Goal: Information Seeking & Learning: Learn about a topic

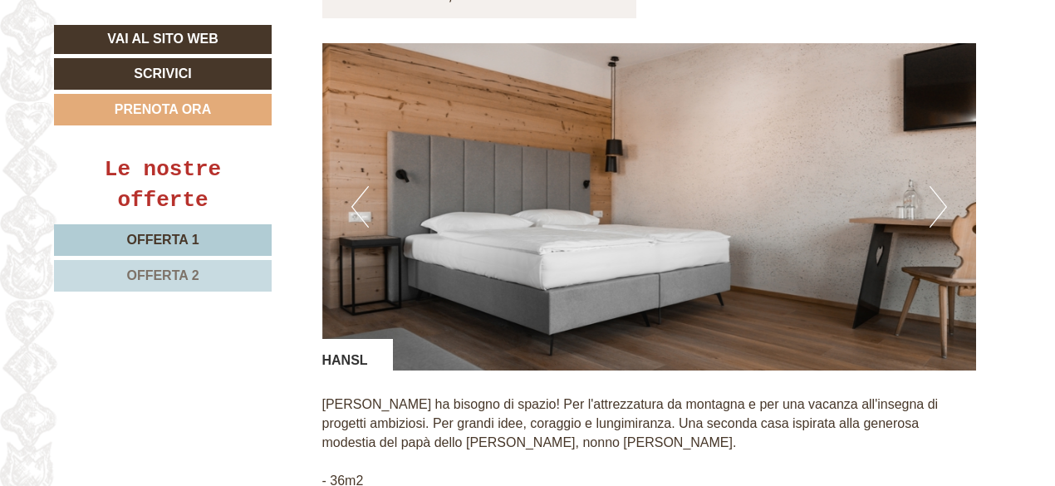
scroll to position [1163, 0]
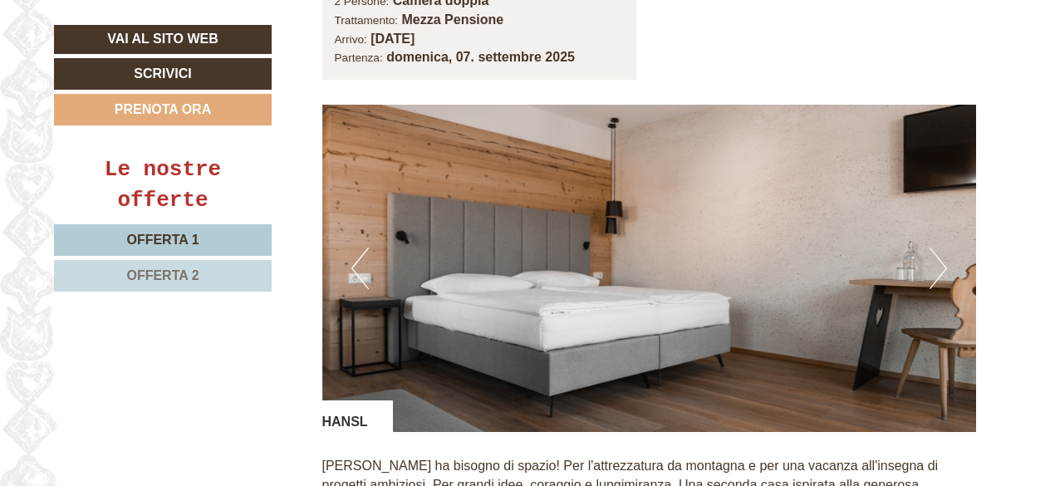
click at [931, 248] on button "Next" at bounding box center [937, 269] width 17 height 42
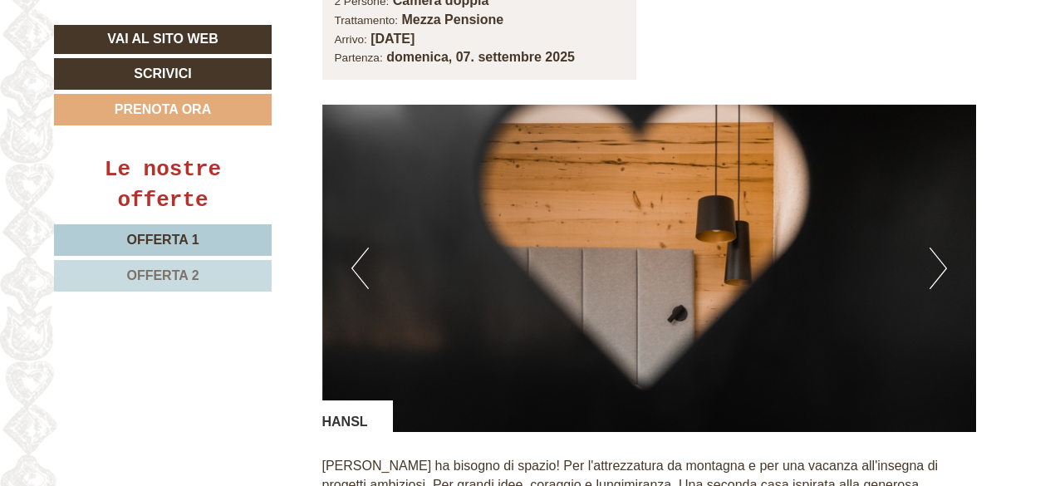
click at [931, 248] on button "Next" at bounding box center [937, 269] width 17 height 42
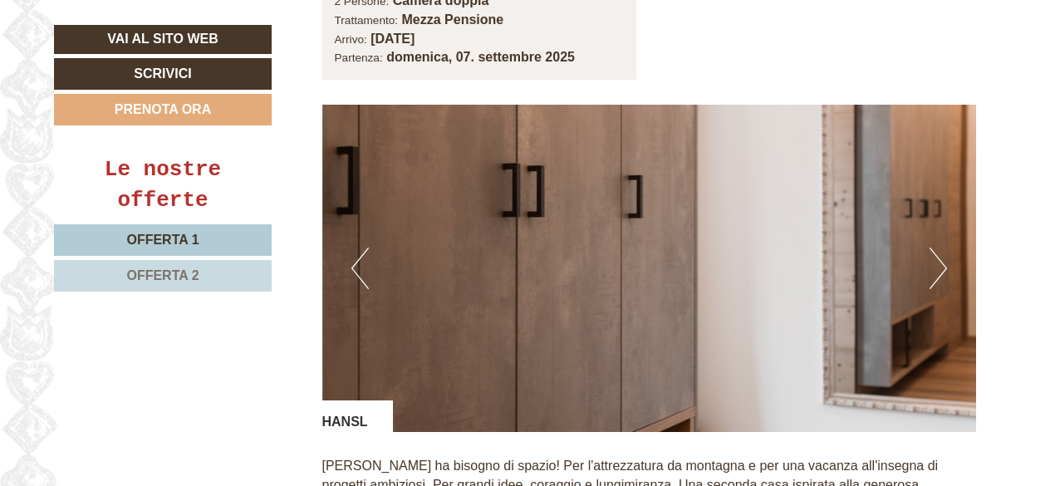
click at [931, 248] on button "Next" at bounding box center [937, 269] width 17 height 42
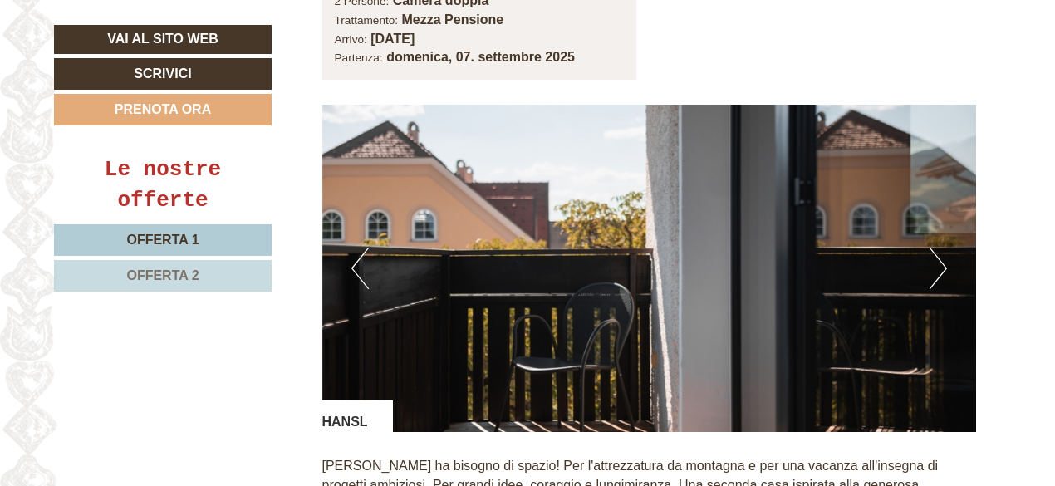
click at [931, 248] on button "Next" at bounding box center [937, 269] width 17 height 42
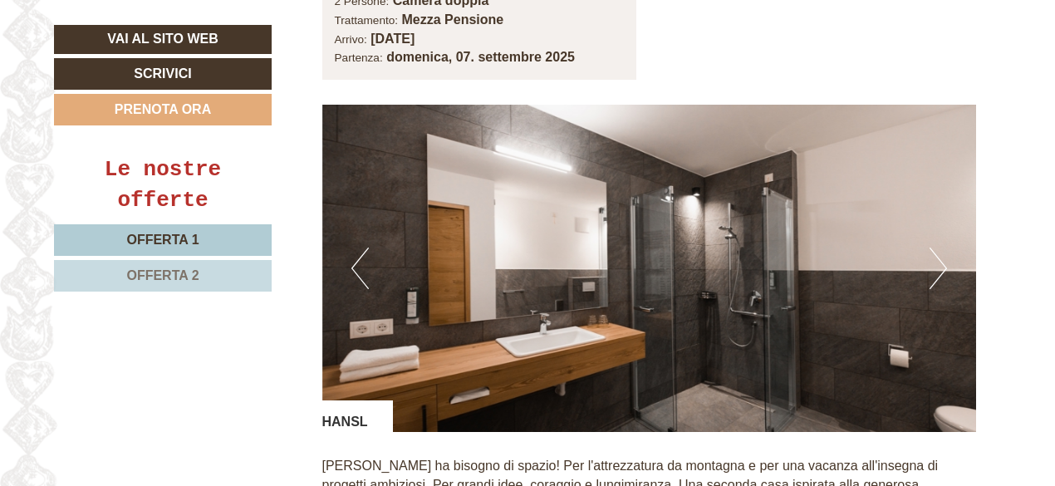
click at [931, 248] on button "Next" at bounding box center [937, 269] width 17 height 42
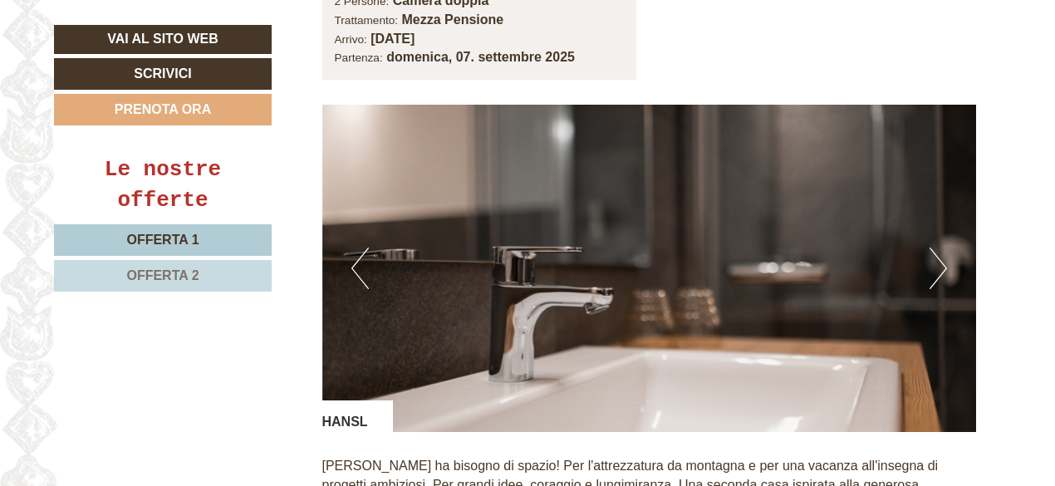
click at [931, 248] on button "Next" at bounding box center [937, 269] width 17 height 42
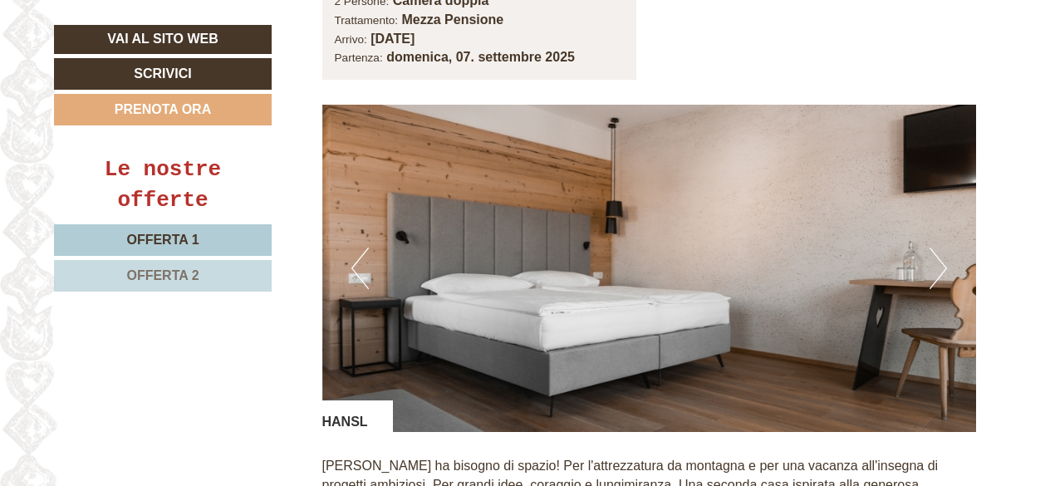
click at [931, 248] on button "Next" at bounding box center [937, 269] width 17 height 42
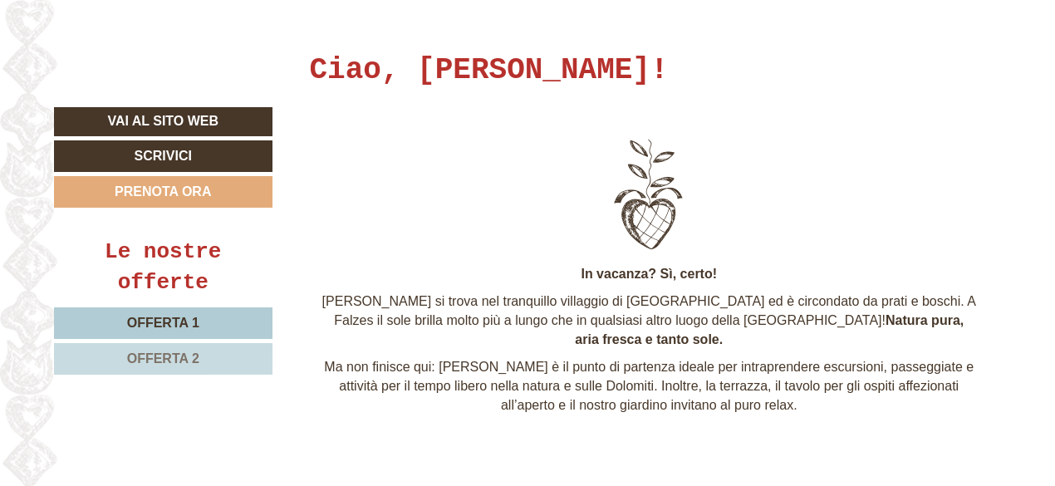
scroll to position [415, 0]
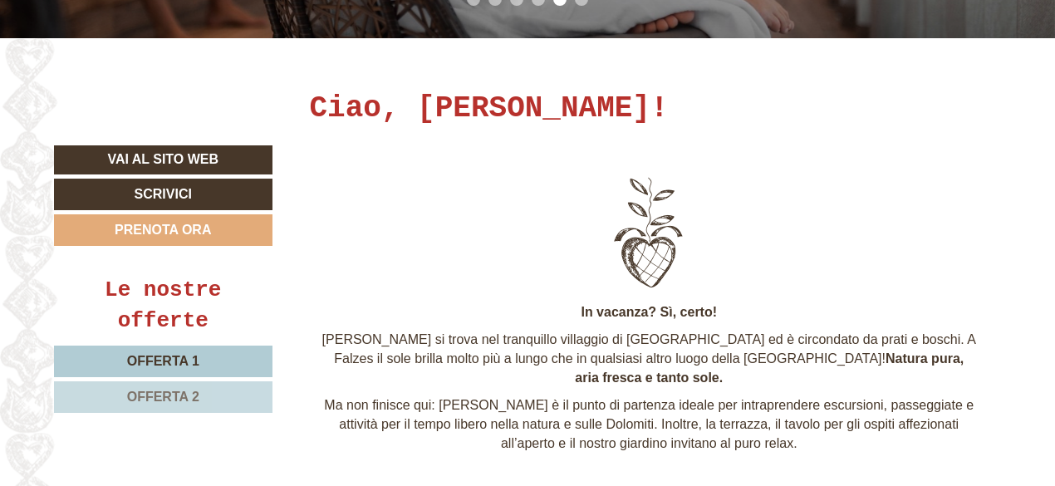
click at [202, 392] on link "Offerta 2" at bounding box center [163, 397] width 218 height 32
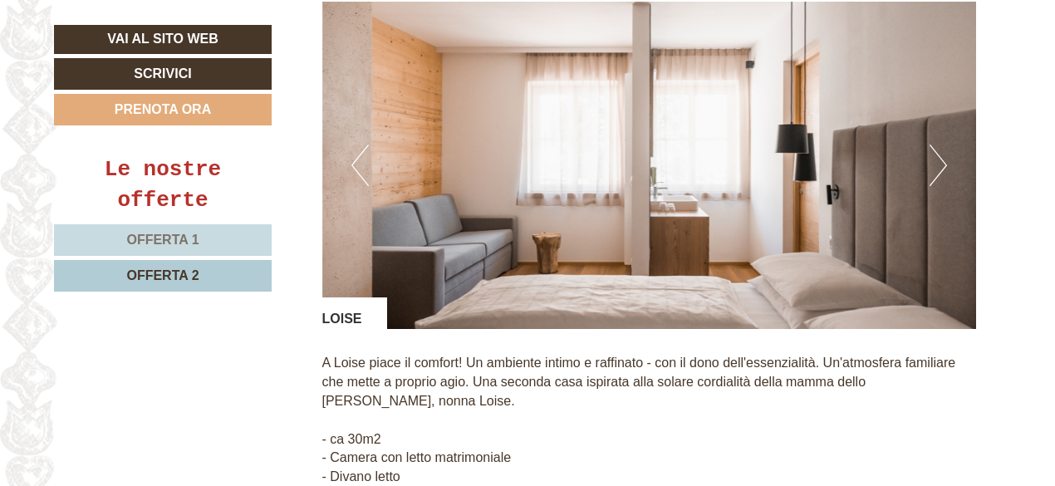
scroll to position [1240, 0]
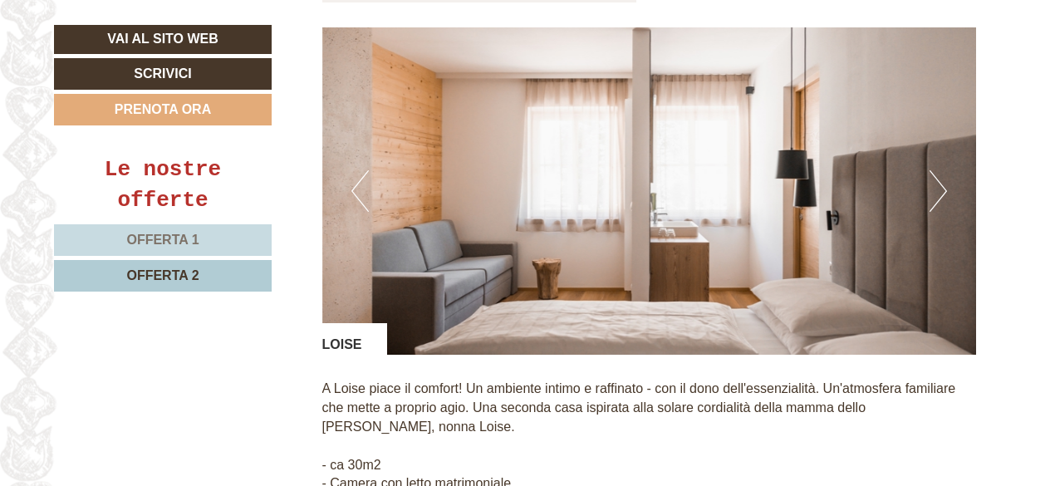
click at [941, 173] on button "Next" at bounding box center [937, 191] width 17 height 42
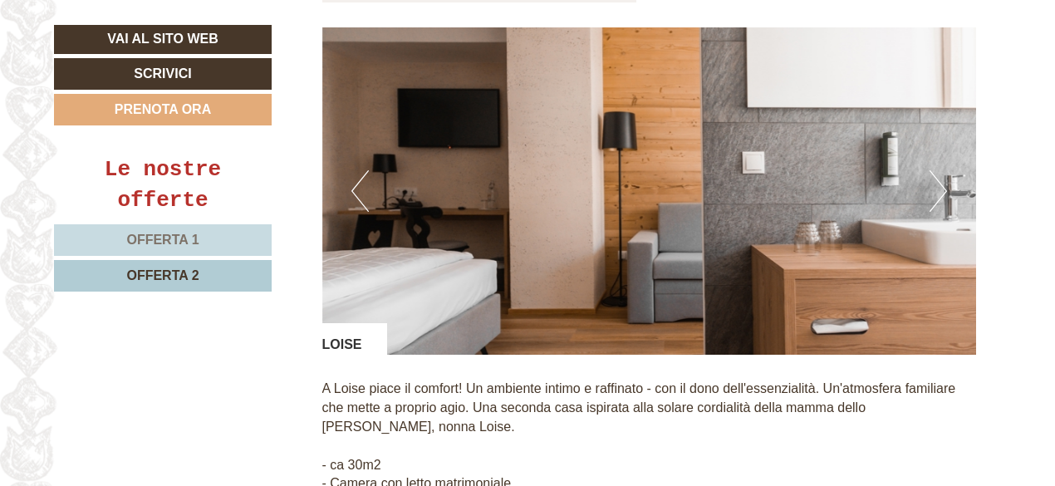
click at [941, 173] on button "Next" at bounding box center [937, 191] width 17 height 42
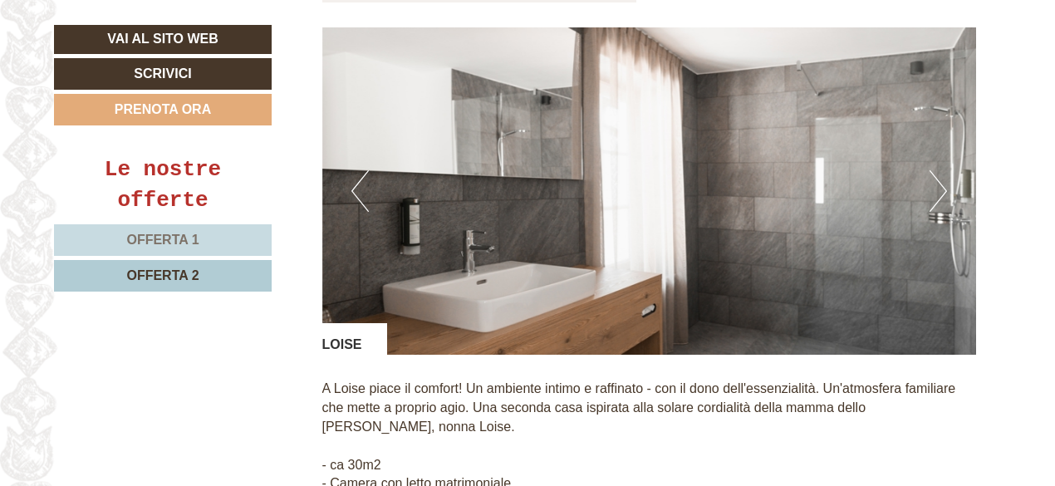
click at [941, 173] on button "Next" at bounding box center [937, 191] width 17 height 42
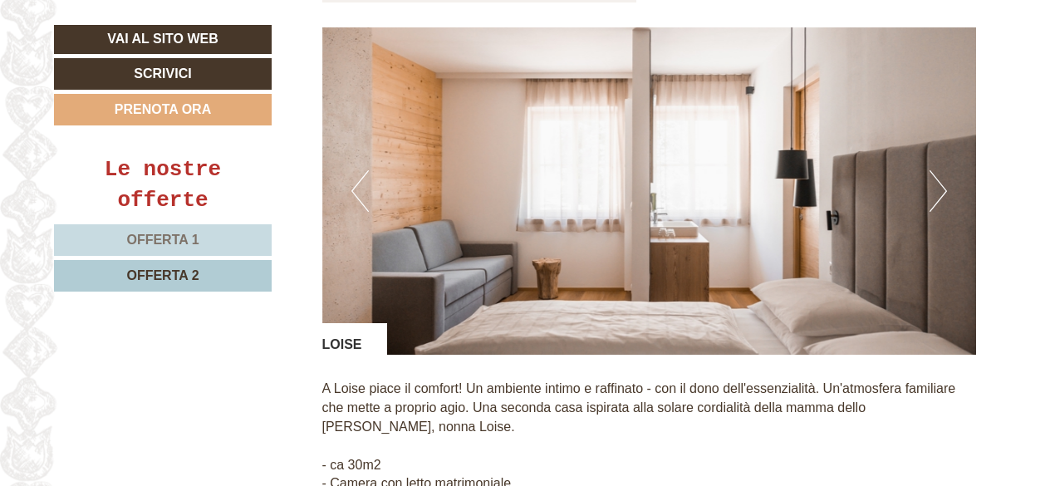
click at [941, 173] on button "Next" at bounding box center [937, 191] width 17 height 42
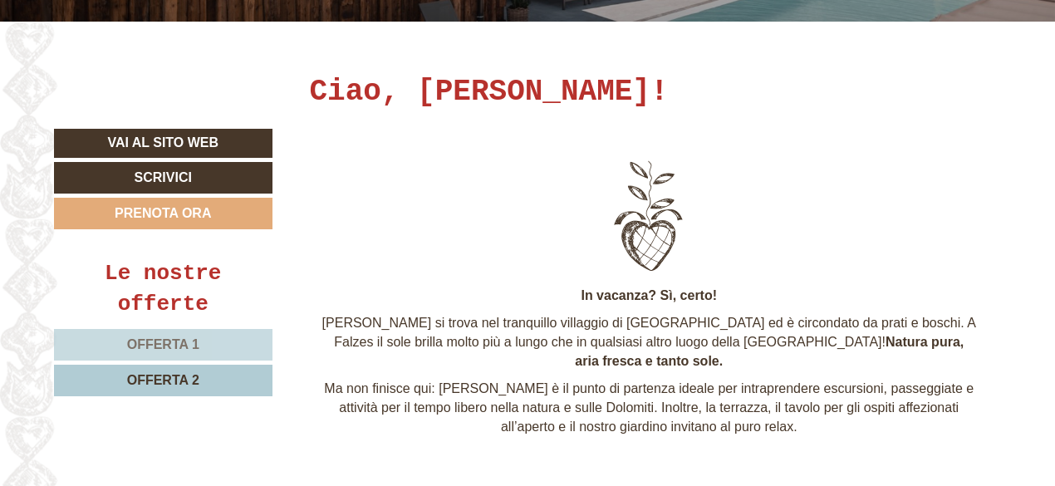
scroll to position [409, 0]
